Goal: Information Seeking & Learning: Stay updated

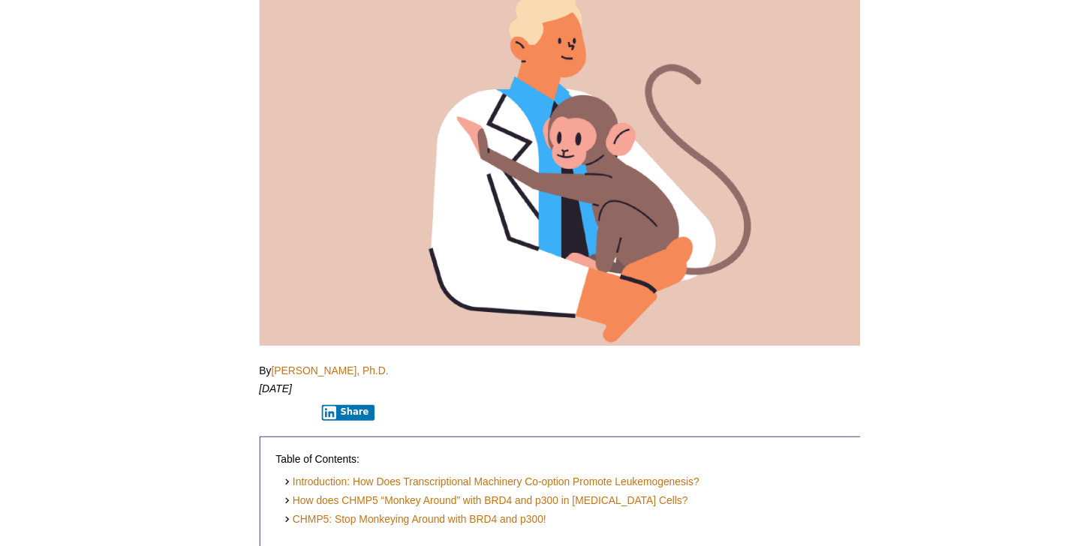
scroll to position [260, 0]
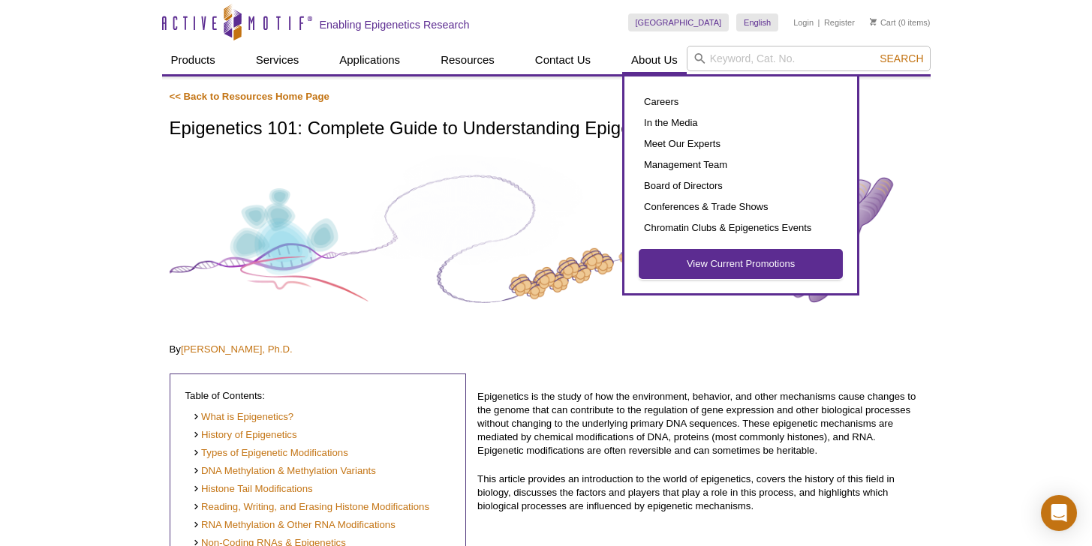
click at [745, 256] on link "View Current Promotions" at bounding box center [741, 264] width 203 height 29
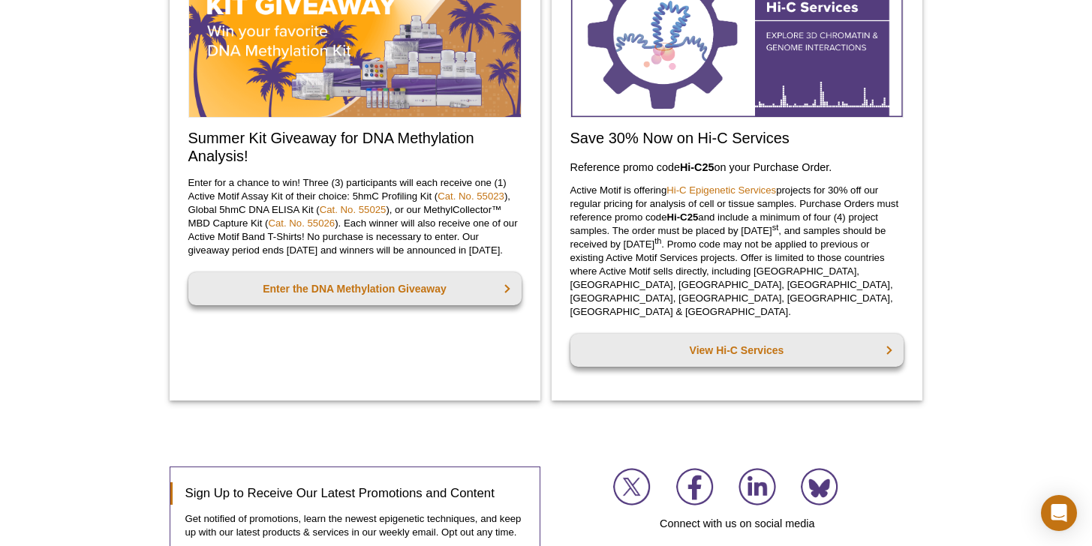
scroll to position [1769, 0]
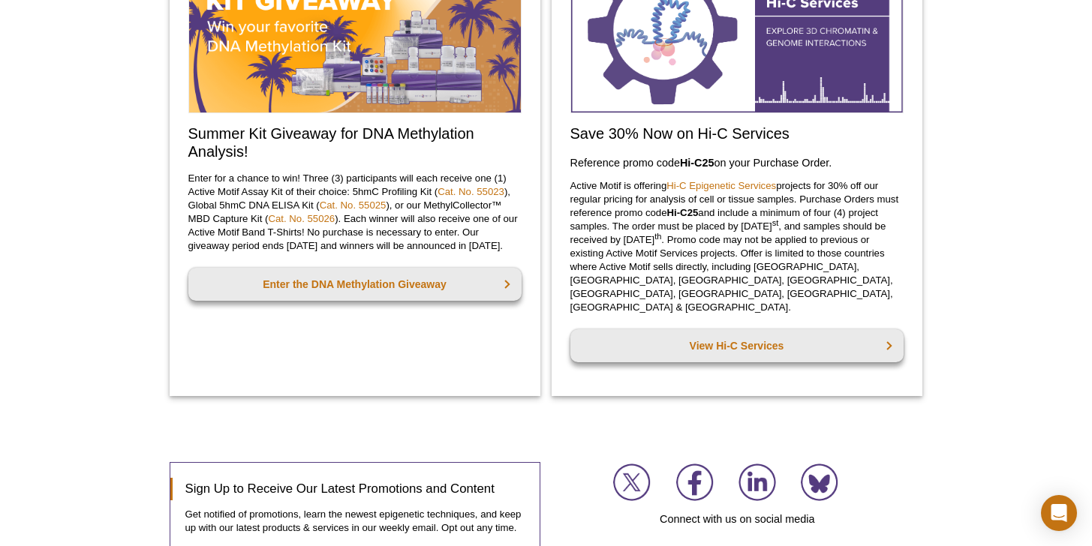
click at [357, 334] on div "Summer Kit Giveaway for DNA Methylation Analysis! Enter for a chance to win! Th…" at bounding box center [355, 161] width 371 height 469
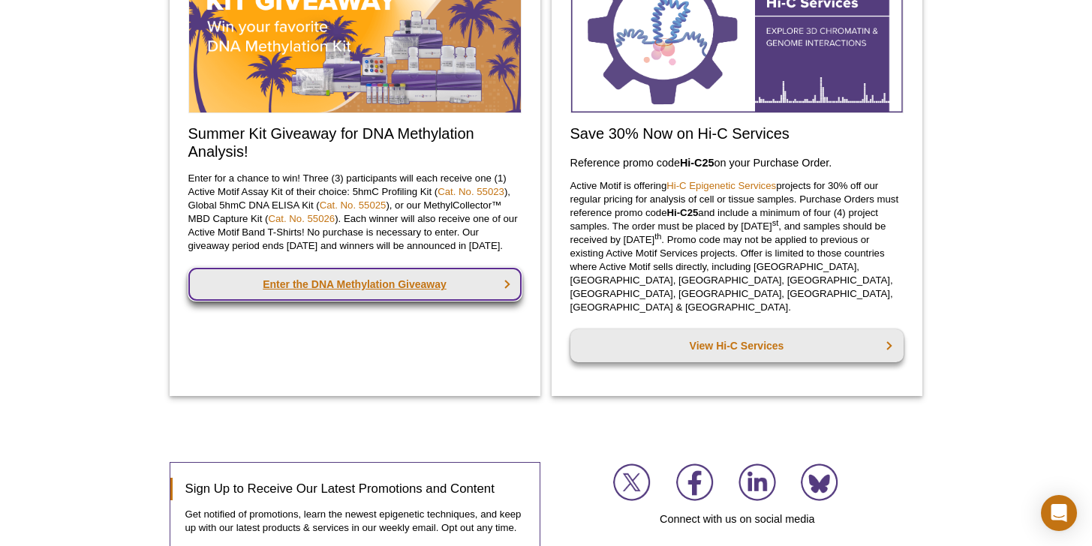
click at [357, 301] on link "Enter the DNA Methylation Giveaway" at bounding box center [354, 284] width 333 height 33
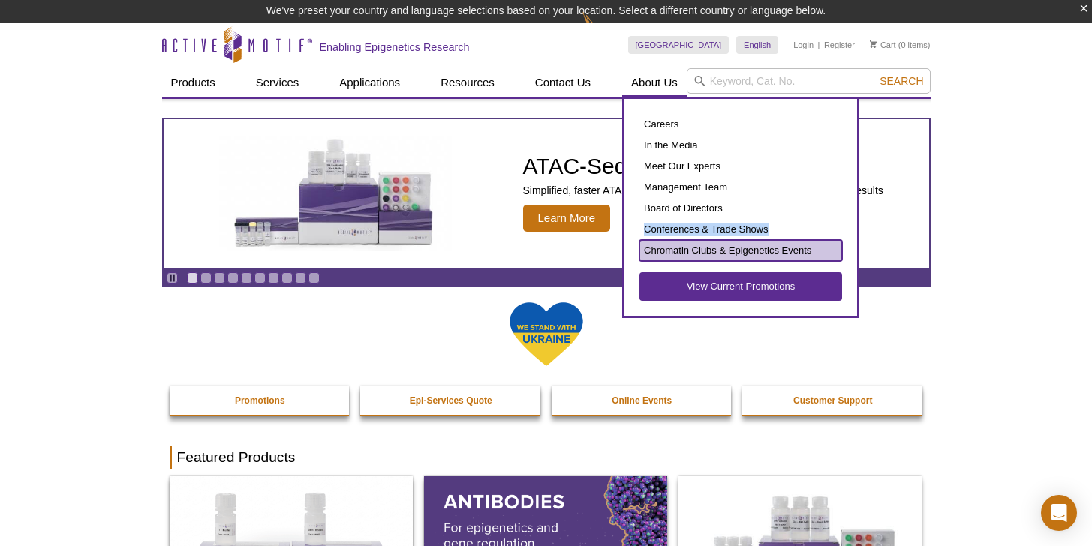
click at [705, 250] on link "Chromatin Clubs & Epigenetics Events" at bounding box center [741, 250] width 203 height 21
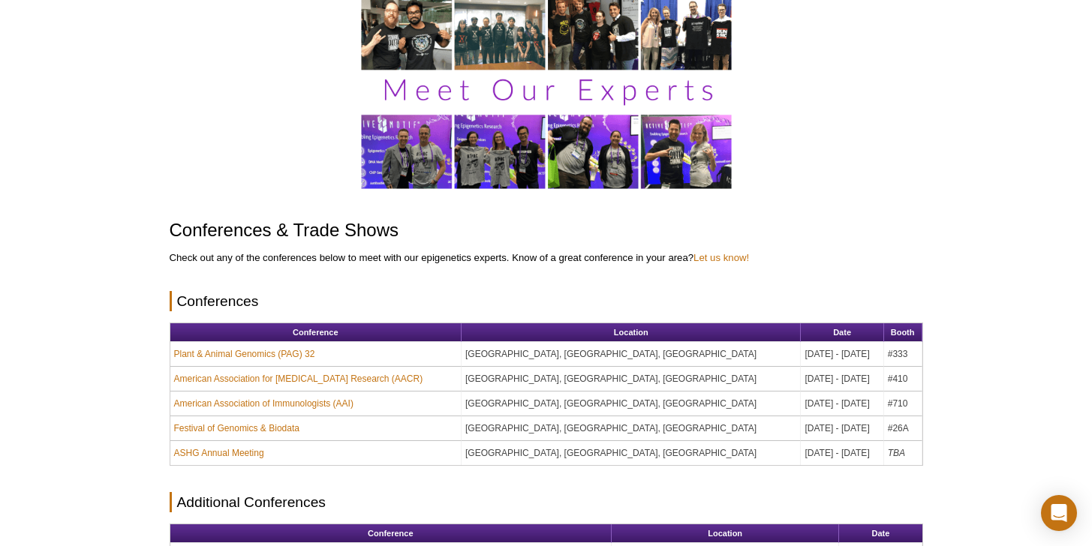
scroll to position [110, 0]
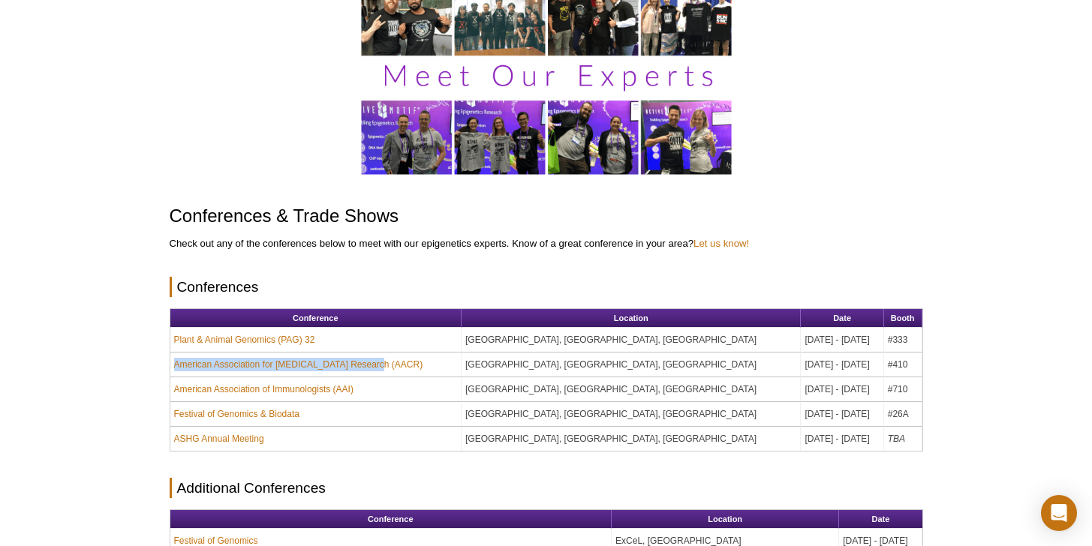
drag, startPoint x: 432, startPoint y: 376, endPoint x: 433, endPoint y: 354, distance: 22.6
click at [433, 354] on td "American Association for Cancer Research (AACR)" at bounding box center [316, 365] width 292 height 25
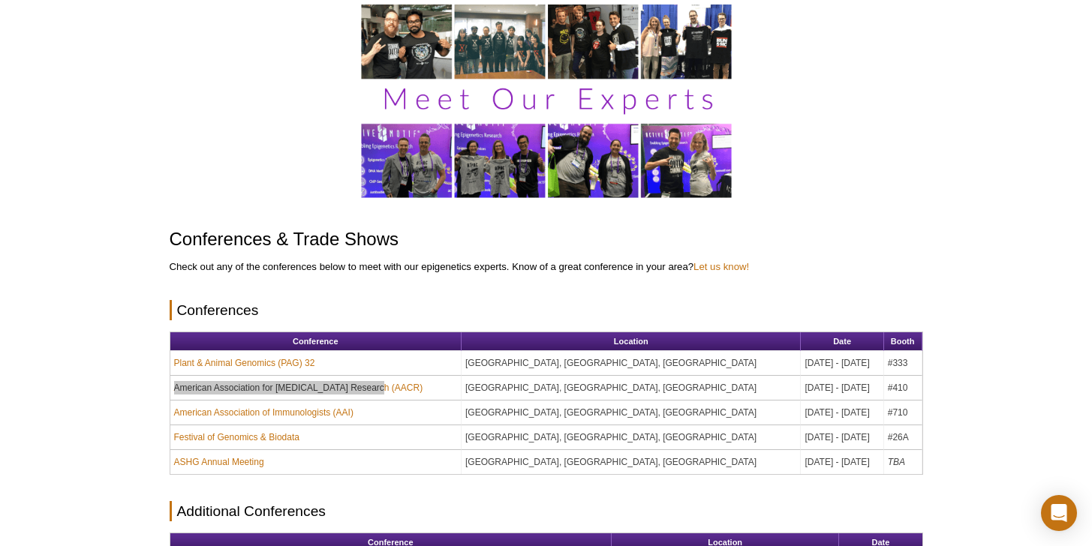
scroll to position [0, 0]
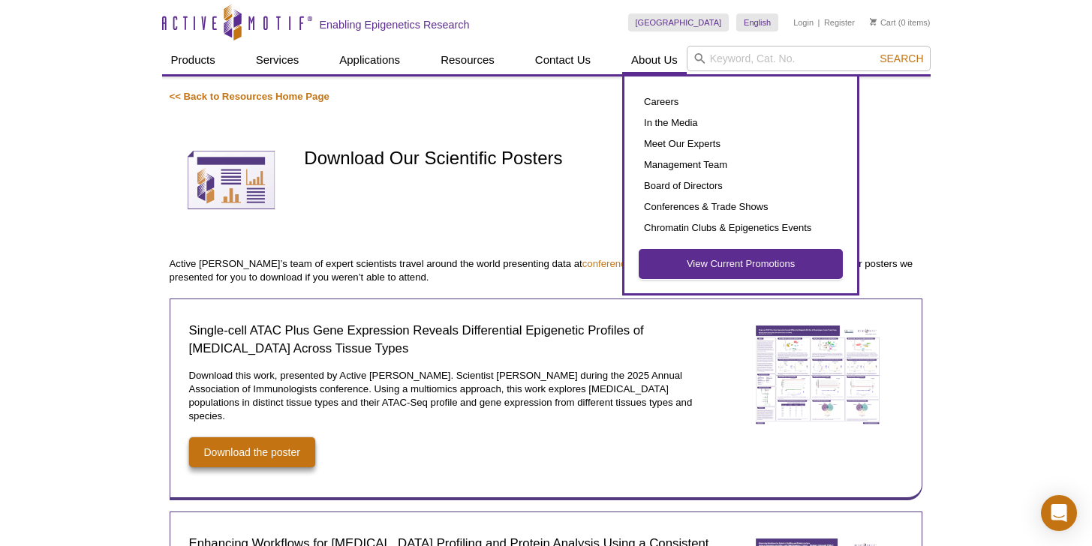
click at [712, 272] on link "View Current Promotions" at bounding box center [741, 264] width 203 height 29
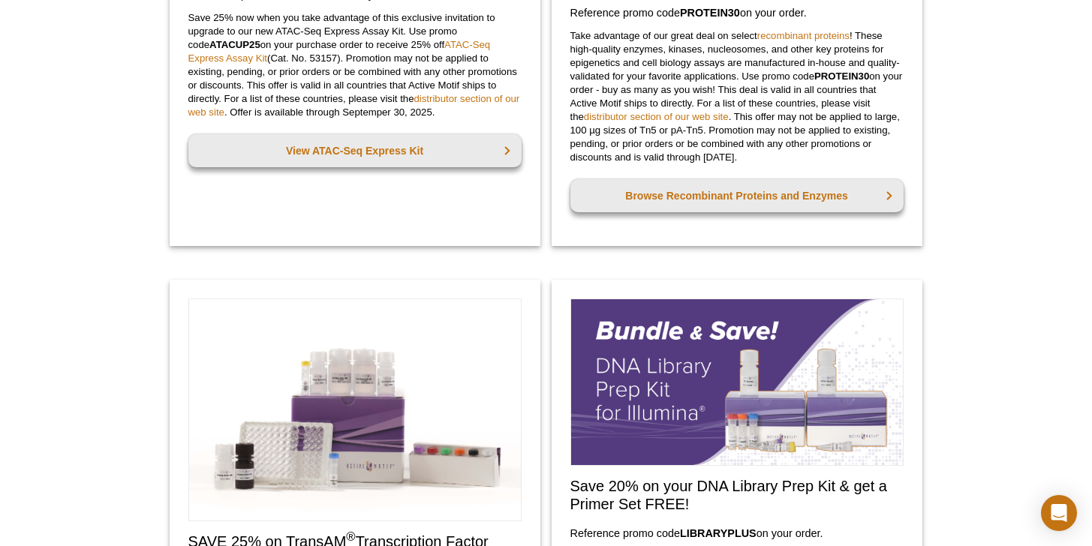
scroll to position [235, 0]
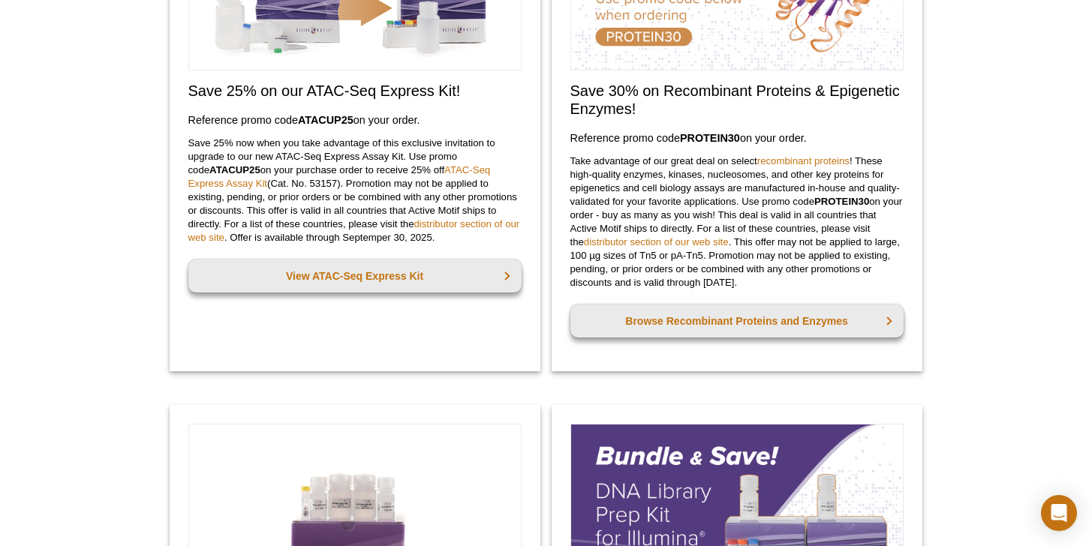
drag, startPoint x: 704, startPoint y: 280, endPoint x: 811, endPoint y: 281, distance: 106.6
click at [811, 281] on p "Take advantage of our great deal on select recombinant proteins ! These high-qu…" at bounding box center [736, 222] width 333 height 135
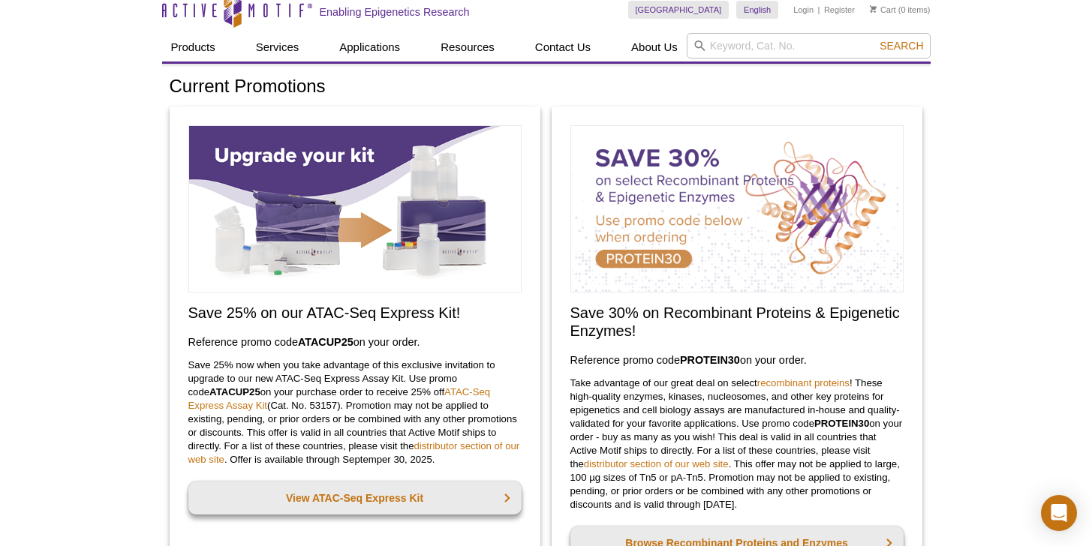
scroll to position [0, 0]
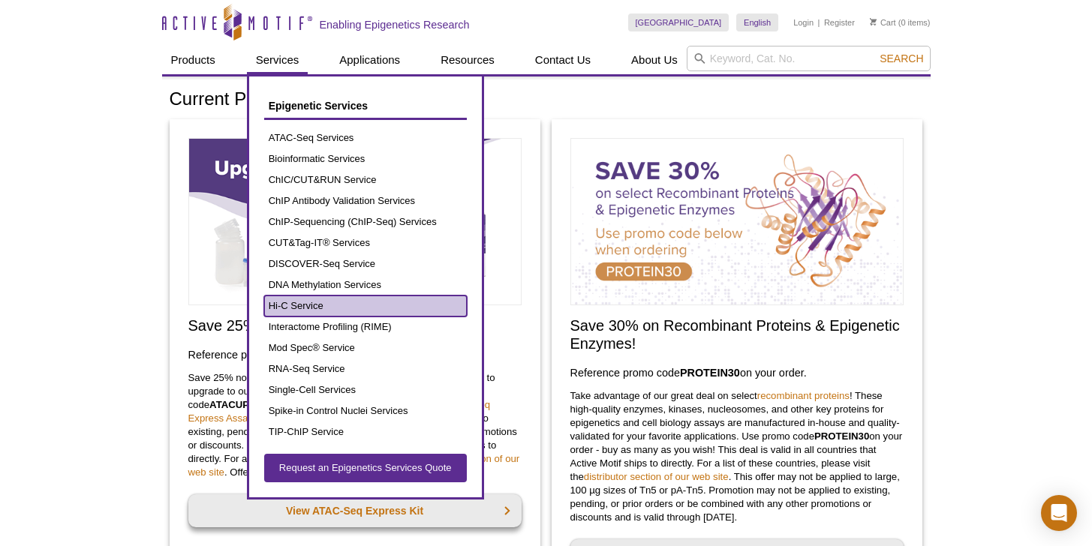
click at [293, 310] on link "Hi-C Service" at bounding box center [365, 306] width 203 height 21
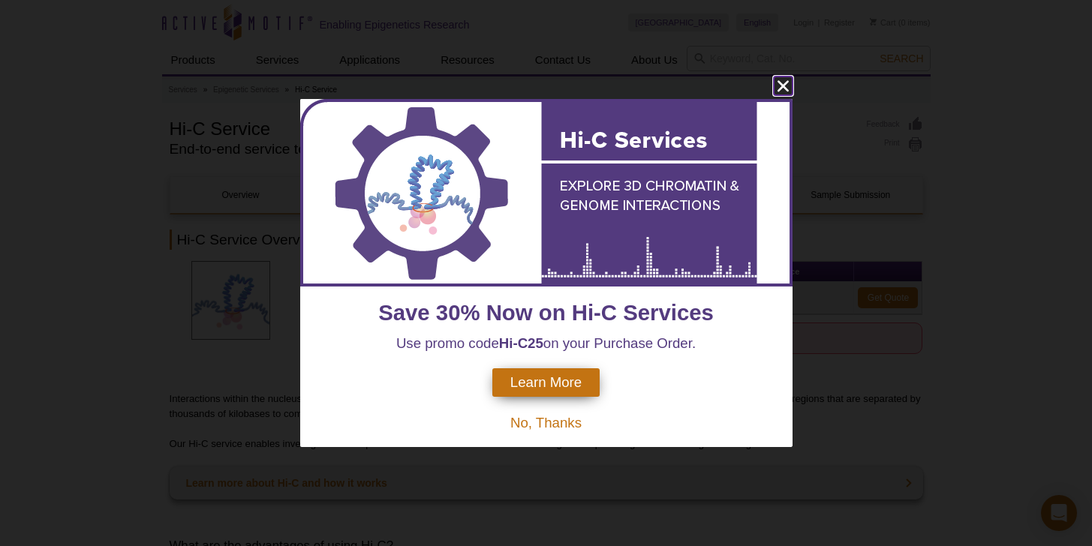
click at [786, 86] on icon "close" at bounding box center [783, 86] width 19 height 19
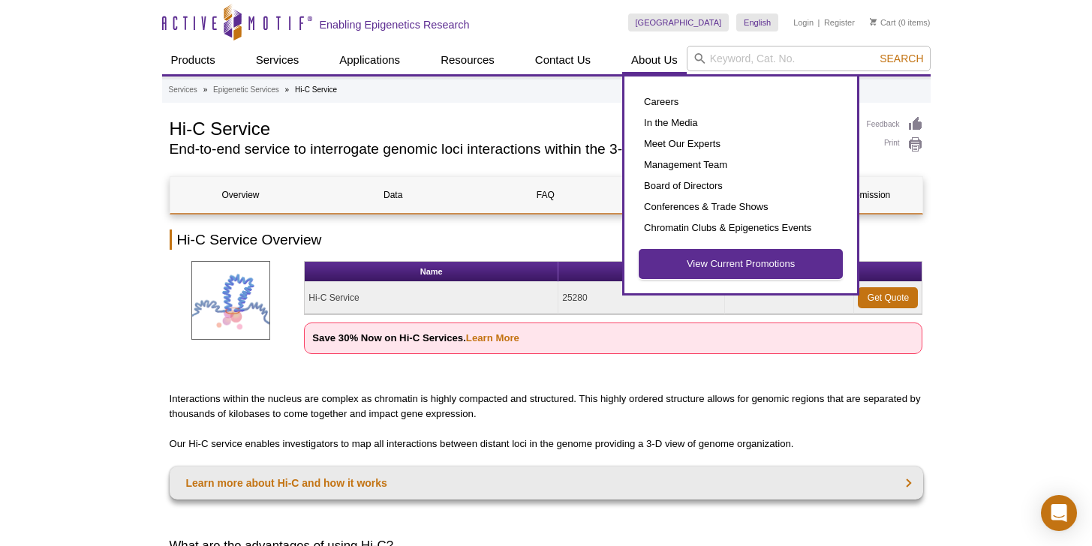
click at [703, 266] on link "View Current Promotions" at bounding box center [741, 264] width 203 height 29
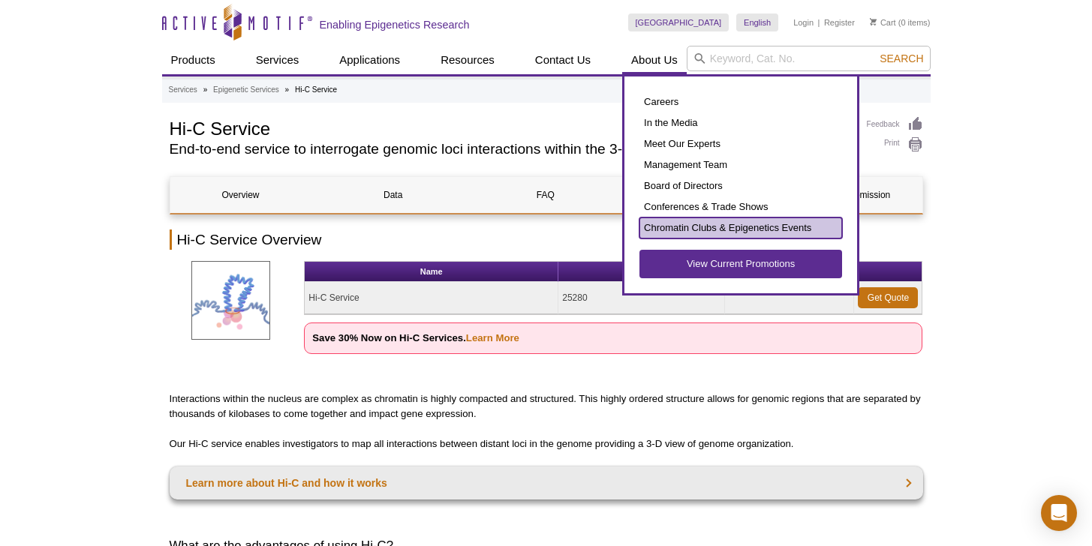
click at [703, 238] on link "Chromatin Clubs & Epigenetics Events" at bounding box center [741, 228] width 203 height 21
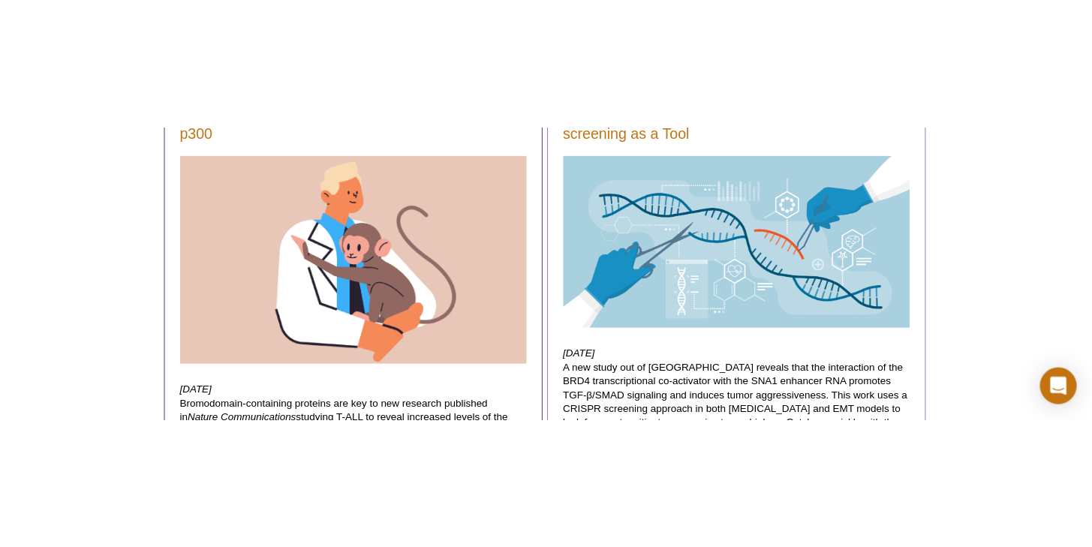
scroll to position [253, 0]
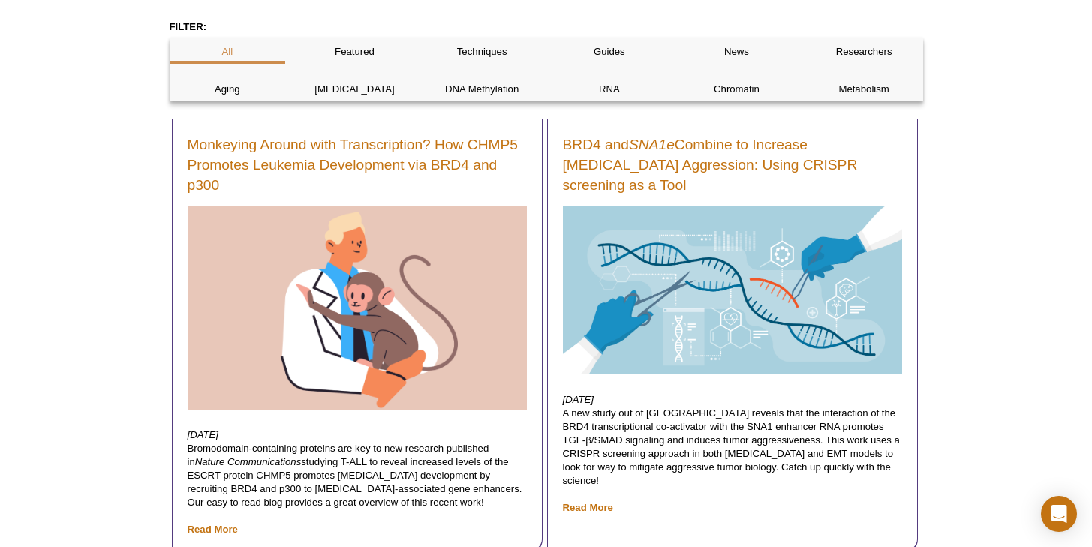
drag, startPoint x: 717, startPoint y: 170, endPoint x: 393, endPoint y: 10, distance: 361.9
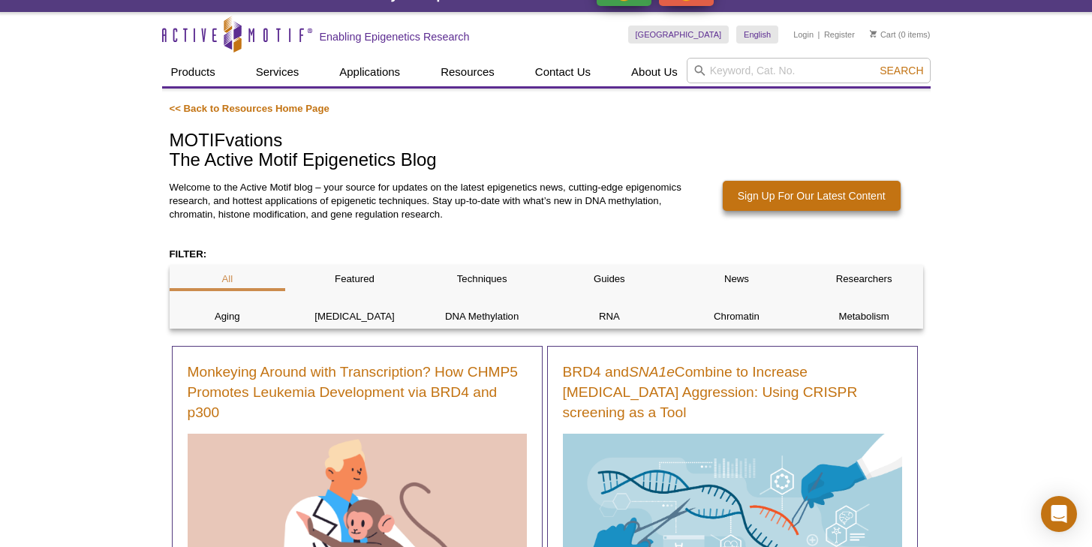
scroll to position [0, 0]
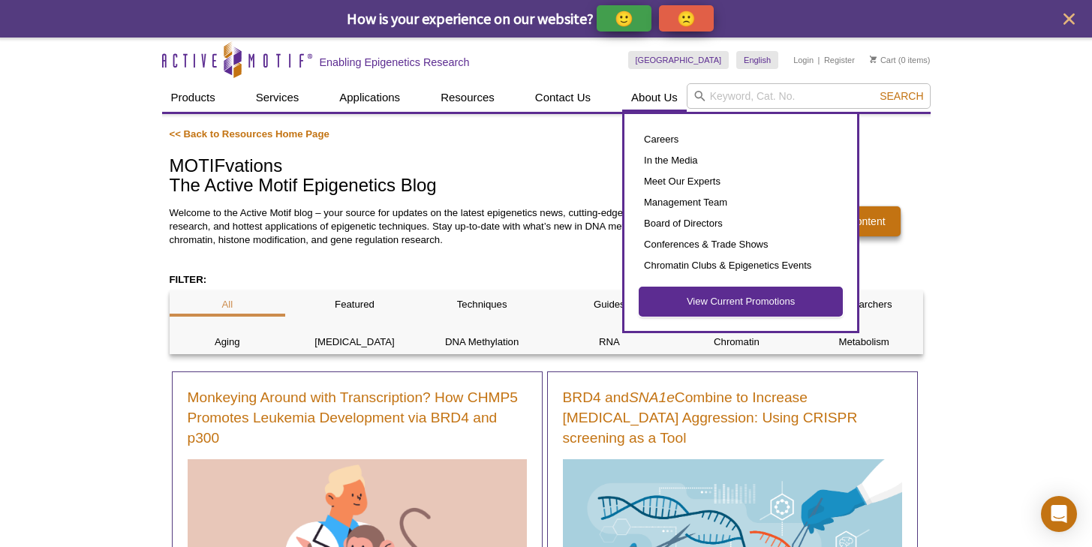
click at [697, 298] on link "View Current Promotions" at bounding box center [741, 301] width 203 height 29
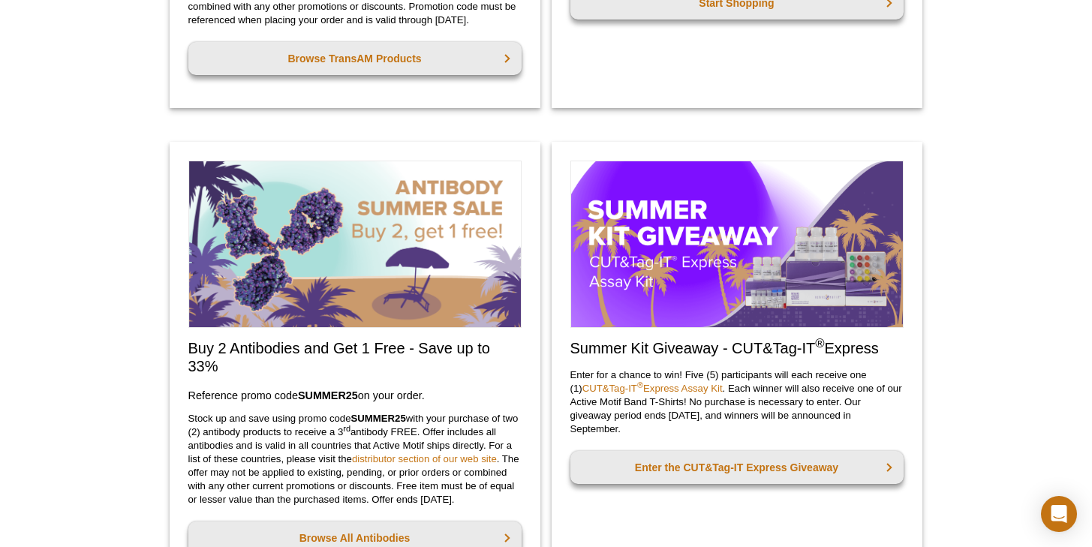
scroll to position [1561, 0]
